Goal: Task Accomplishment & Management: Complete application form

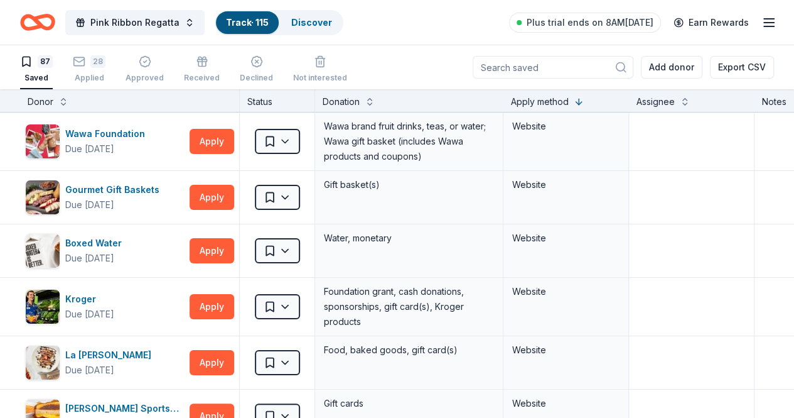
click at [55, 23] on icon "Home" at bounding box center [37, 23] width 35 height 30
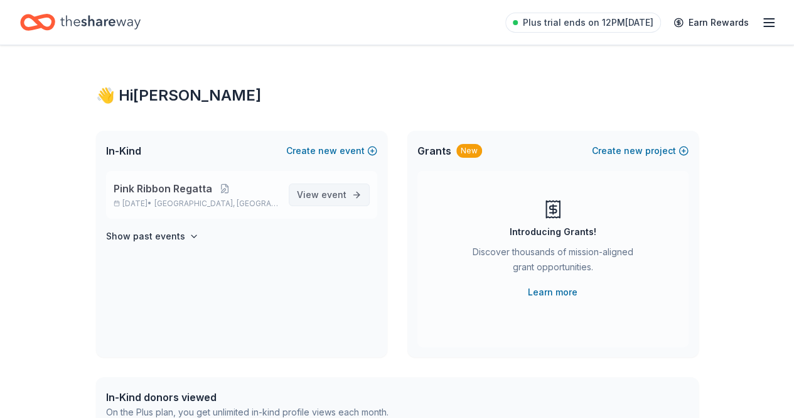
click at [305, 195] on span "View event" at bounding box center [322, 194] width 50 height 15
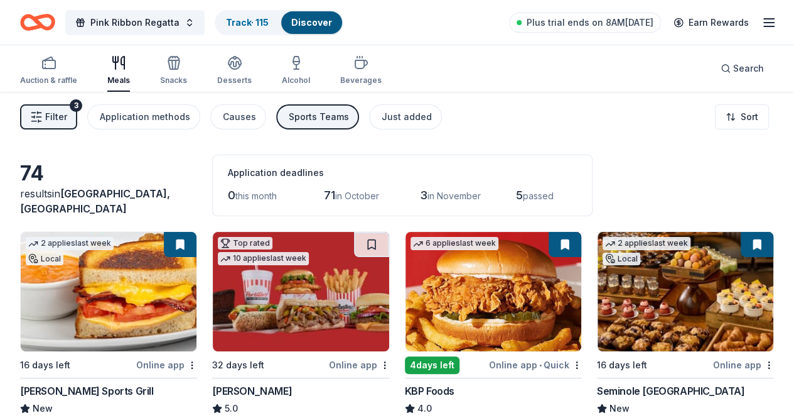
click at [338, 118] on div "Sports Teams" at bounding box center [319, 116] width 60 height 15
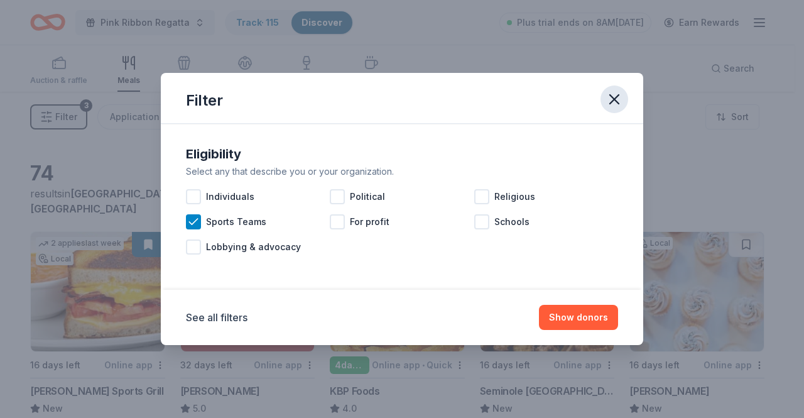
click at [610, 94] on icon "button" at bounding box center [614, 99] width 18 height 18
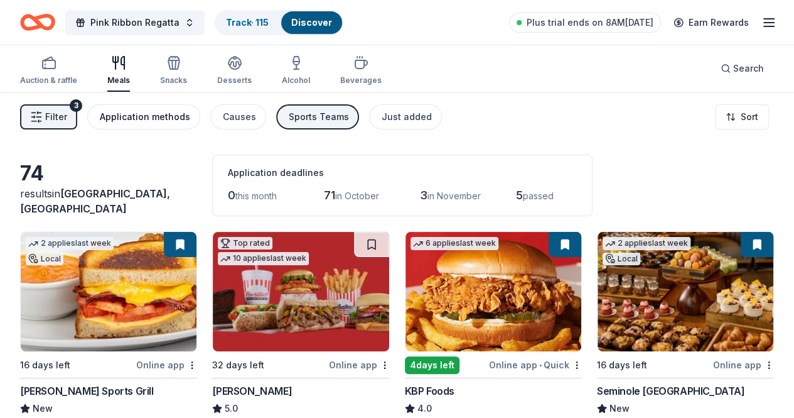
click at [185, 119] on div "Application methods" at bounding box center [145, 116] width 90 height 15
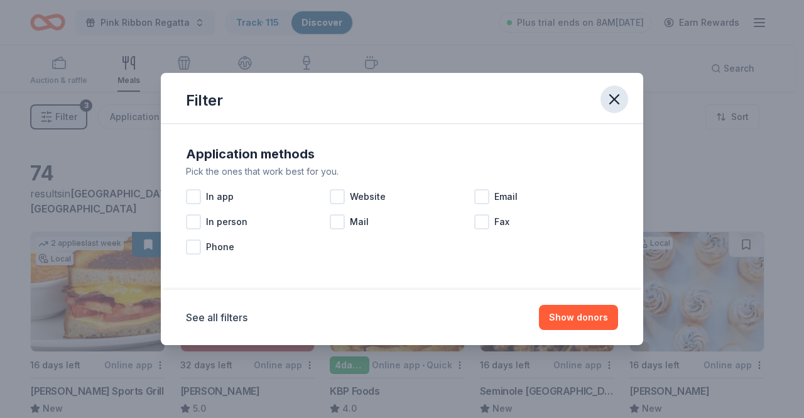
click at [606, 97] on icon "button" at bounding box center [614, 99] width 18 height 18
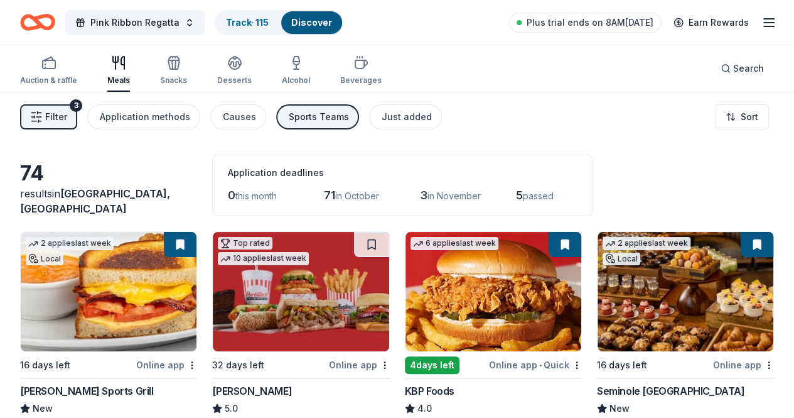
click at [523, 195] on span "passed" at bounding box center [538, 195] width 31 height 11
click at [416, 122] on div "Just added" at bounding box center [407, 116] width 50 height 15
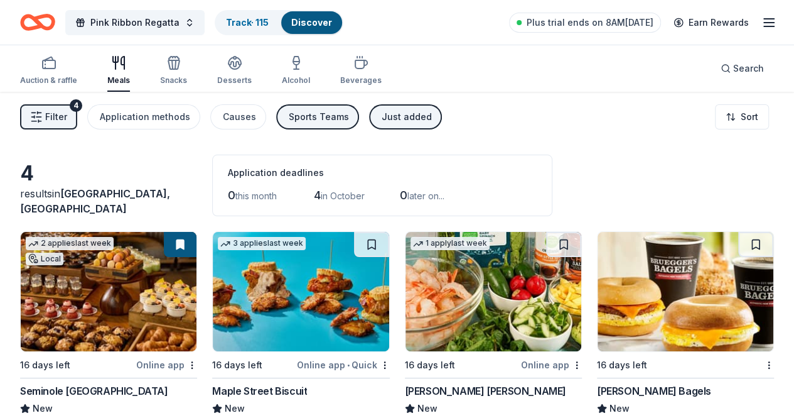
click at [139, 323] on img at bounding box center [109, 291] width 176 height 119
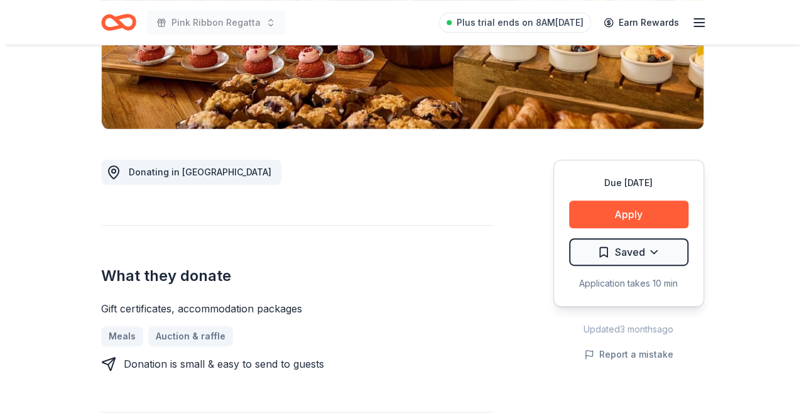
scroll to position [249, 0]
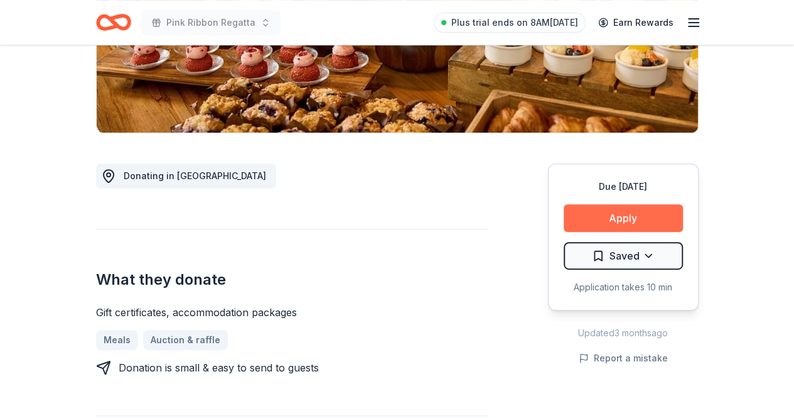
click at [630, 220] on button "Apply" at bounding box center [623, 218] width 119 height 28
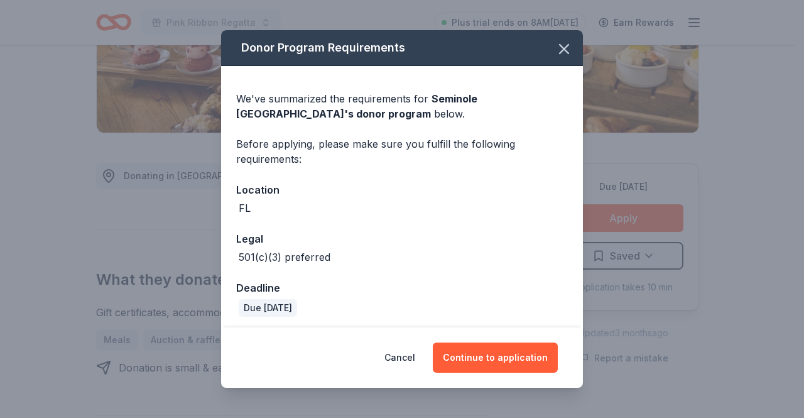
scroll to position [3, 0]
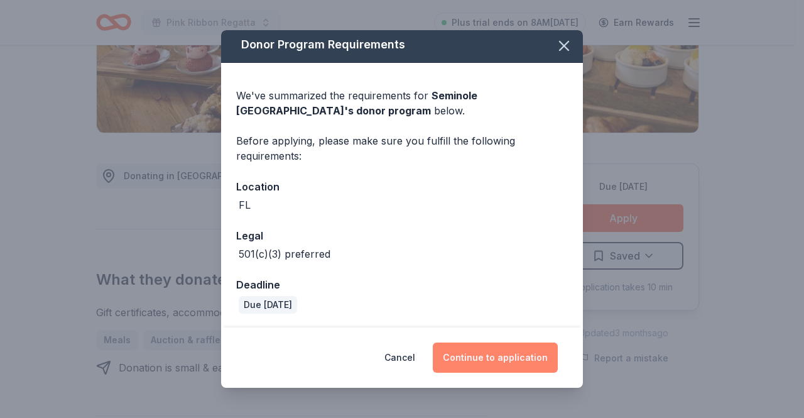
click at [480, 358] on button "Continue to application" at bounding box center [495, 357] width 125 height 30
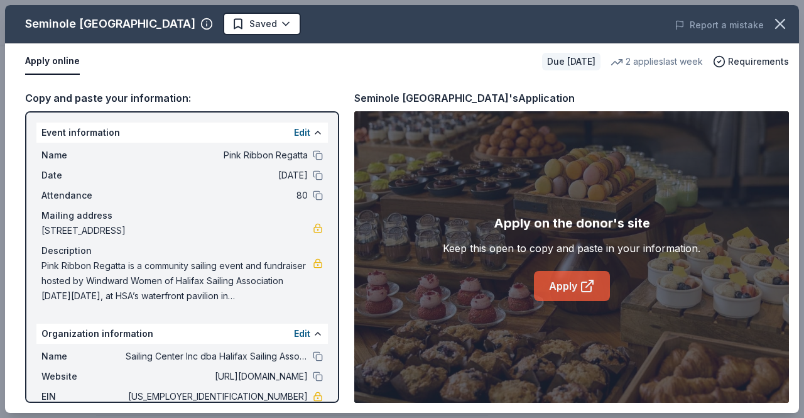
click at [577, 284] on link "Apply" at bounding box center [572, 286] width 76 height 30
